Goal: Check status: Check status

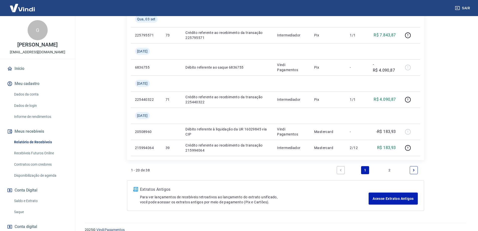
scroll to position [493, 0]
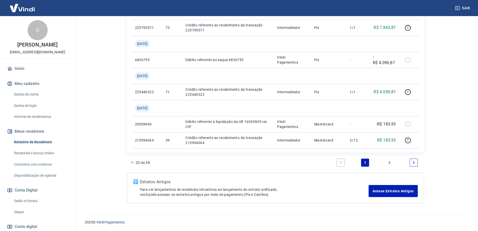
click at [413, 164] on link "Next page" at bounding box center [414, 162] width 8 height 8
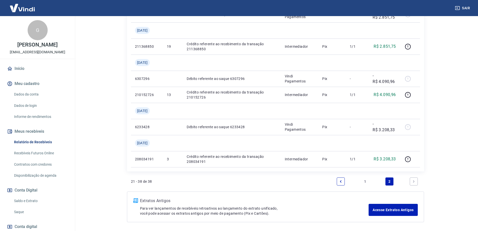
scroll to position [477, 0]
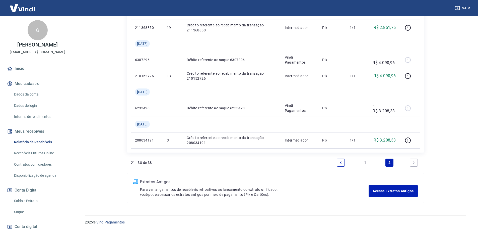
click at [363, 164] on link "1" at bounding box center [365, 162] width 8 height 8
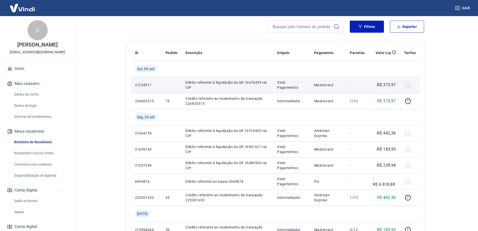
scroll to position [41, 0]
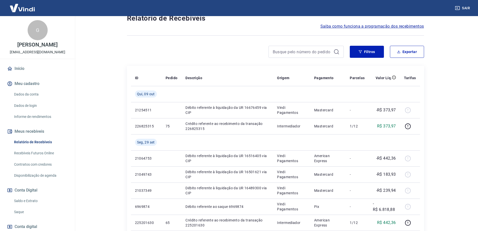
click at [406, 27] on span "Saiba como funciona a programação dos recebimentos" at bounding box center [373, 26] width 104 height 6
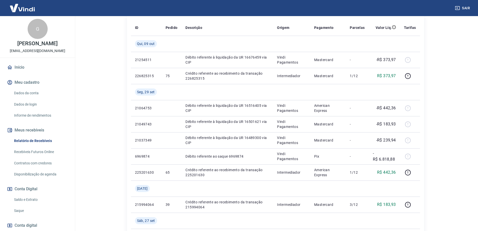
scroll to position [0, 0]
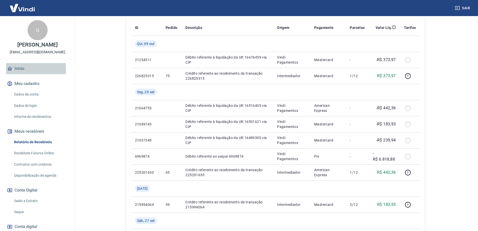
click at [24, 69] on link "Início" at bounding box center [37, 68] width 63 height 11
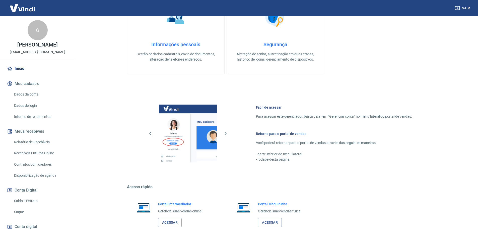
scroll to position [161, 0]
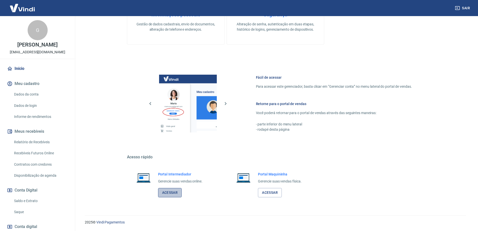
click at [172, 193] on link "Acessar" at bounding box center [170, 192] width 24 height 9
